Goal: Task Accomplishment & Management: Complete application form

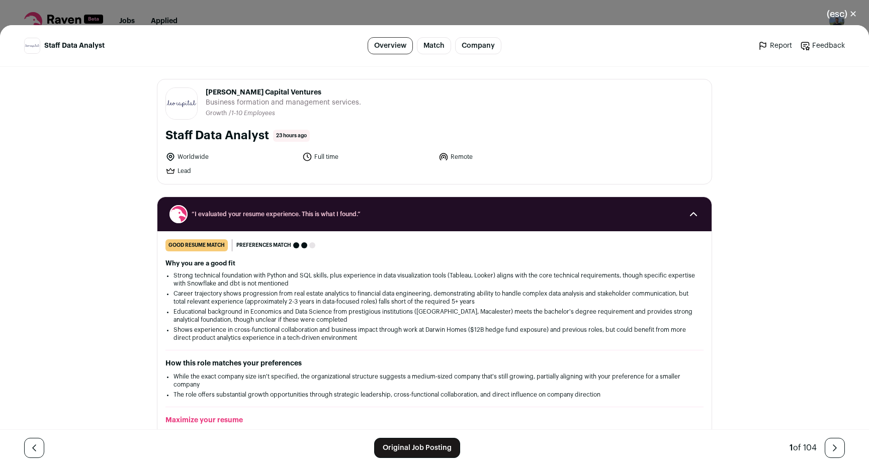
click at [443, 459] on footer "Original Job Posting 1 of 104" at bounding box center [434, 448] width 869 height 37
click at [441, 454] on link "Original Job Posting" at bounding box center [417, 448] width 86 height 20
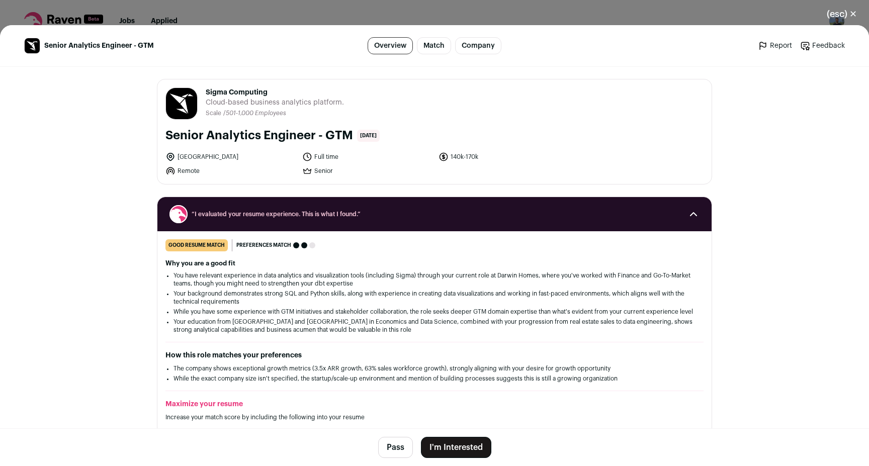
click at [455, 447] on button "I'm Interested" at bounding box center [456, 447] width 70 height 21
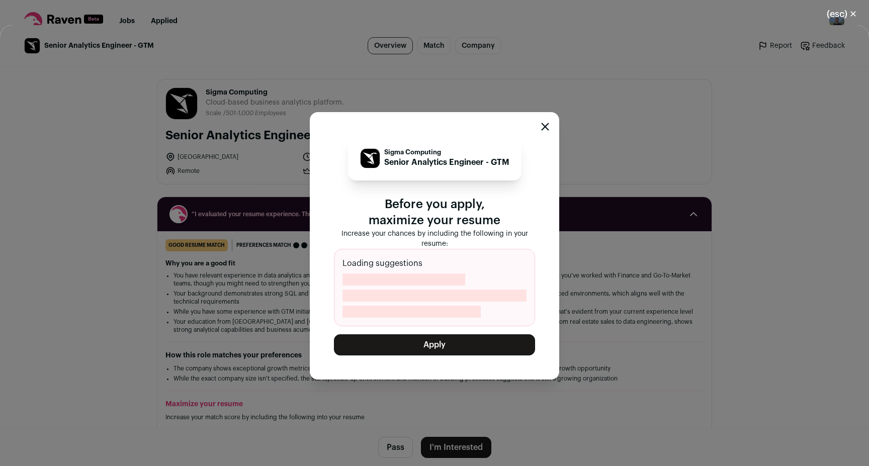
click at [434, 345] on button "Apply" at bounding box center [434, 344] width 201 height 21
